Goal: Navigation & Orientation: Find specific page/section

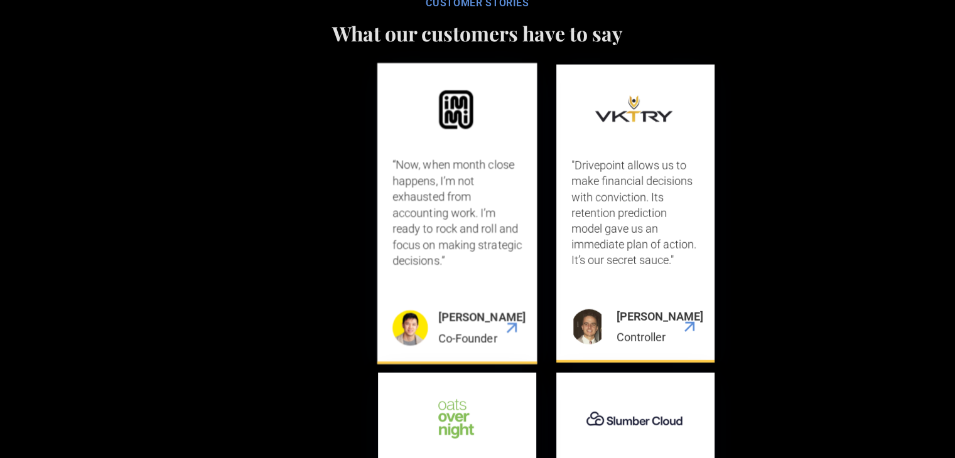
scroll to position [3580, 0]
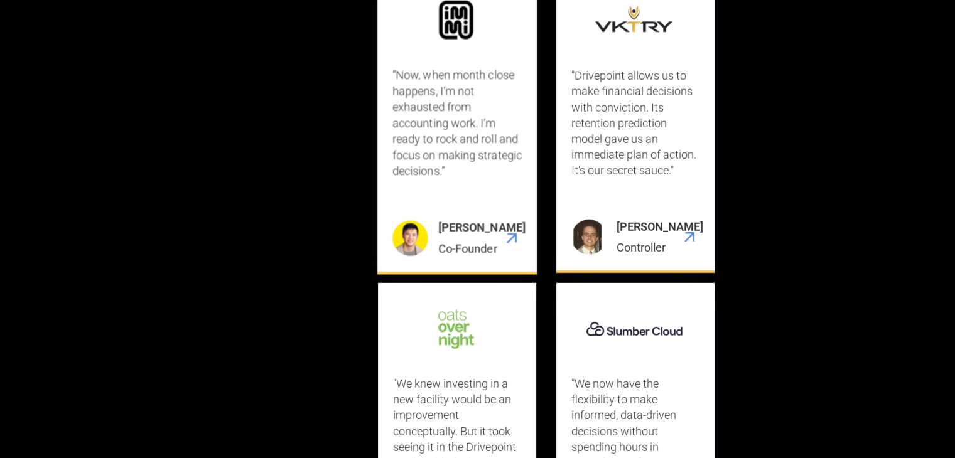
click at [511, 246] on img "2 / 9" at bounding box center [512, 238] width 20 height 20
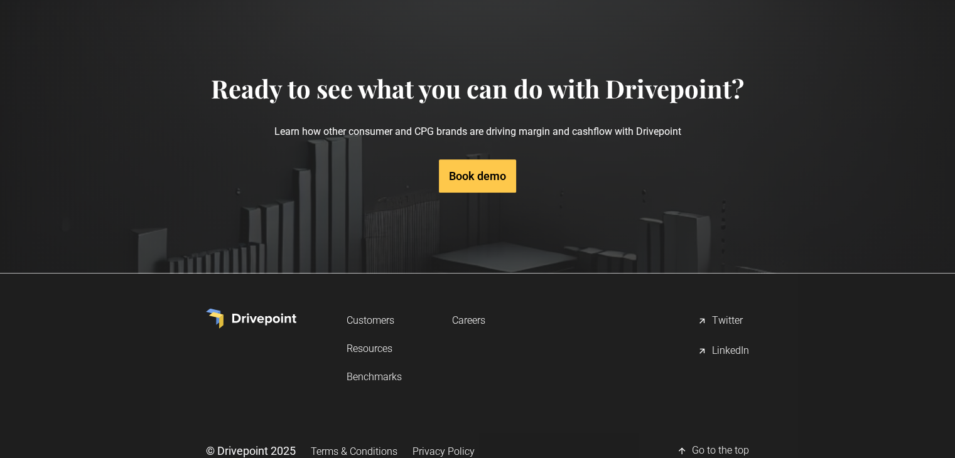
scroll to position [5341, 0]
click at [472, 309] on link "Careers" at bounding box center [468, 320] width 33 height 23
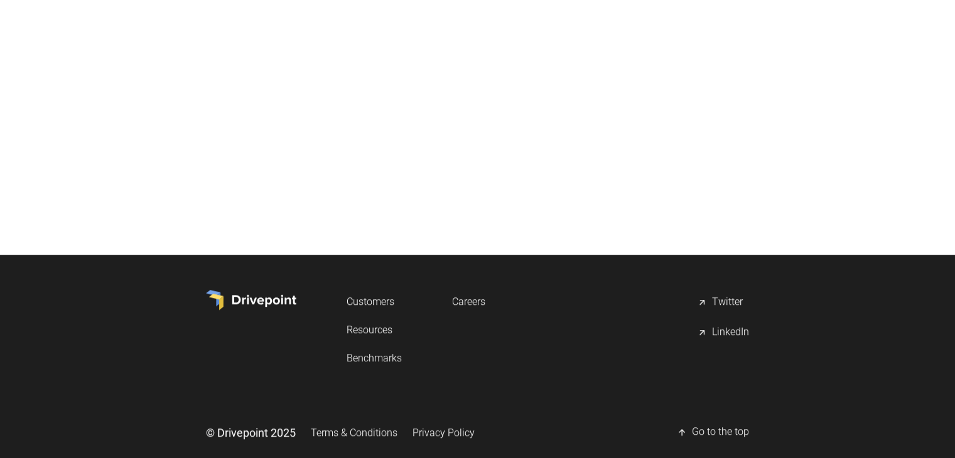
scroll to position [658, 0]
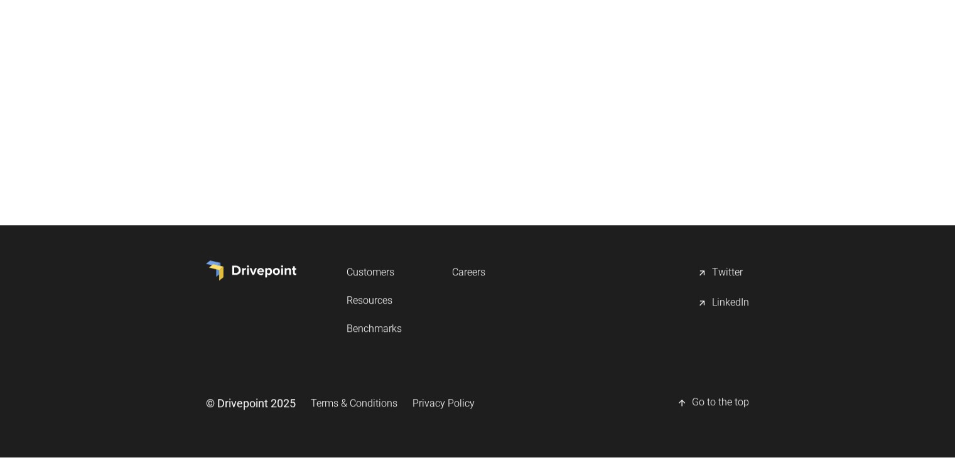
click at [706, 299] on icon at bounding box center [702, 303] width 10 height 10
